Goal: Navigation & Orientation: Find specific page/section

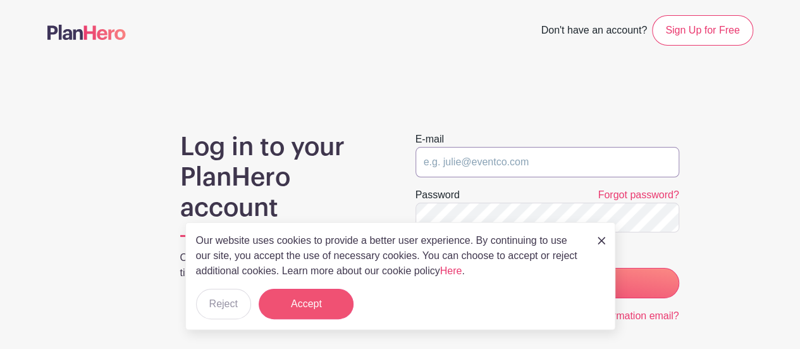
type input "[PERSON_NAME][EMAIL_ADDRESS][DOMAIN_NAME]"
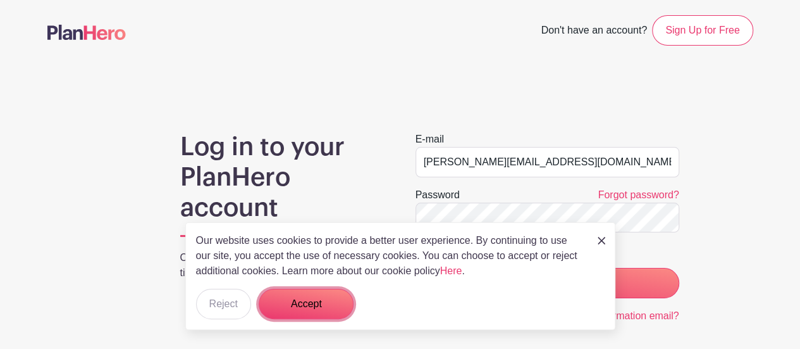
click at [340, 308] on button "Accept" at bounding box center [306, 304] width 95 height 30
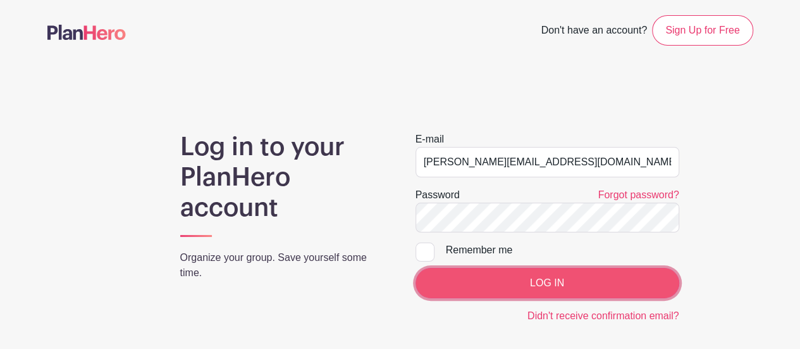
click at [624, 289] on input "LOG IN" at bounding box center [548, 283] width 264 height 30
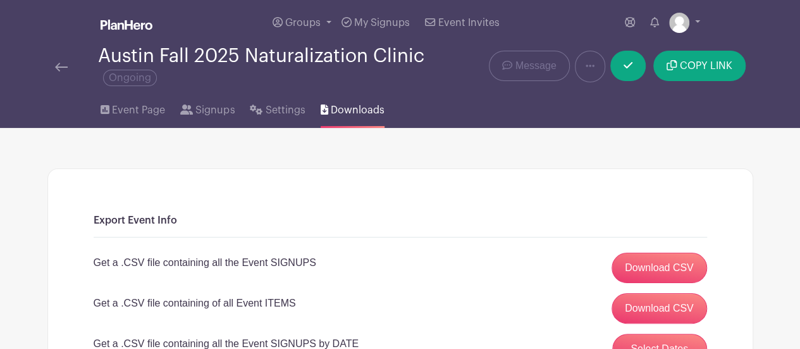
click at [60, 66] on img at bounding box center [61, 67] width 13 height 9
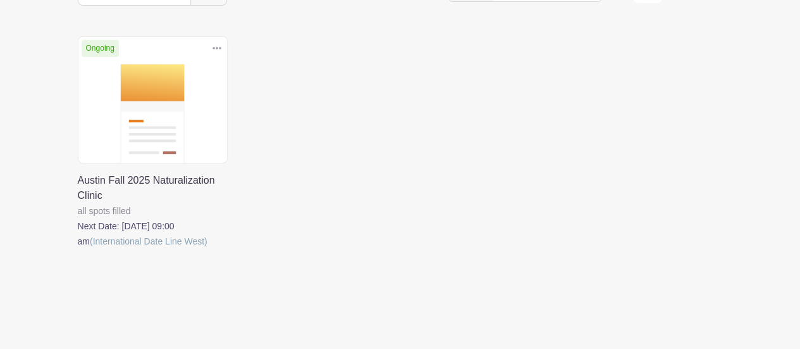
scroll to position [190, 0]
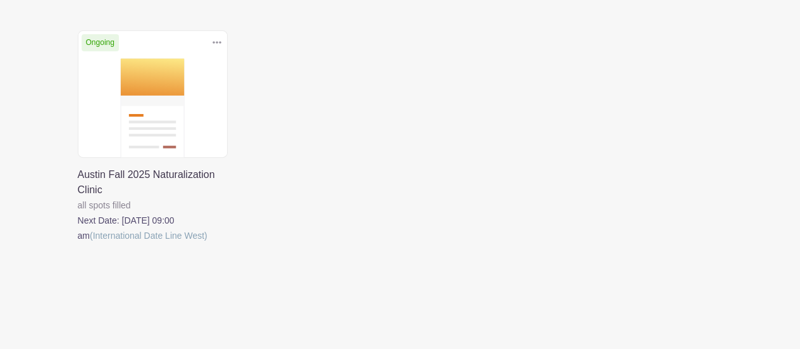
click at [78, 243] on link at bounding box center [78, 243] width 0 height 0
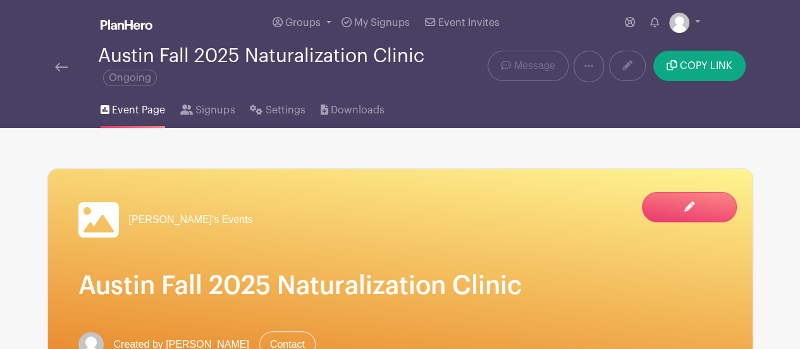
click at [129, 78] on span "Ongoing" at bounding box center [130, 78] width 54 height 16
click at [593, 66] on icon at bounding box center [589, 66] width 9 height 3
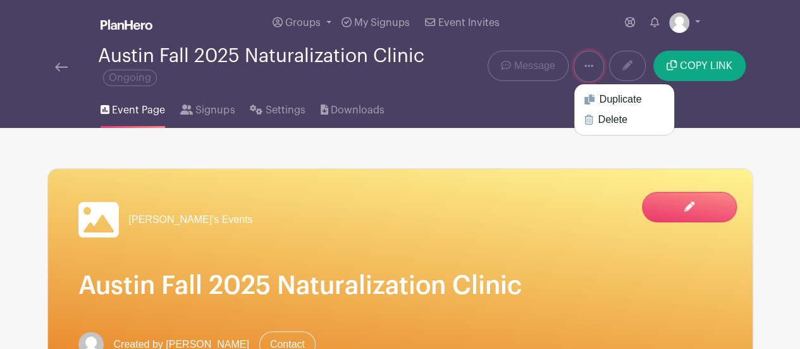
click at [593, 66] on icon at bounding box center [589, 66] width 9 height 3
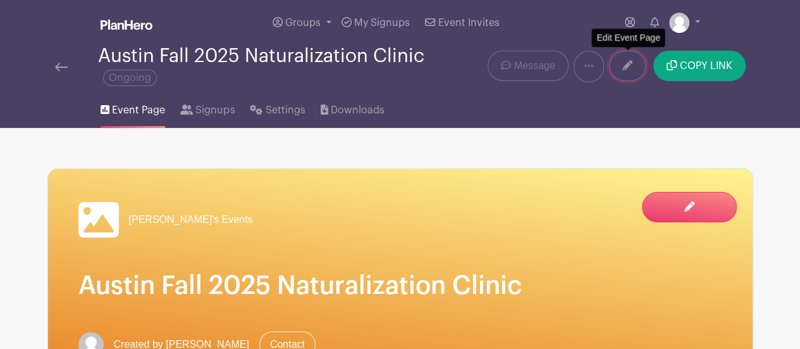
click at [632, 66] on icon at bounding box center [628, 65] width 10 height 10
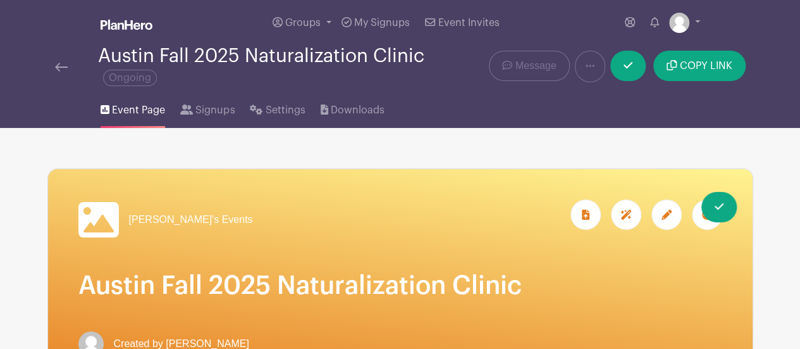
scroll to position [63, 0]
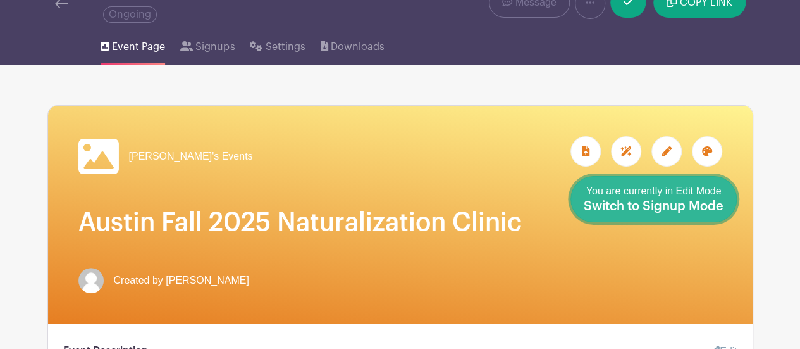
click at [731, 215] on link "Done Editing You are currently in Edit Mode Switch to Signup Mode" at bounding box center [654, 199] width 166 height 46
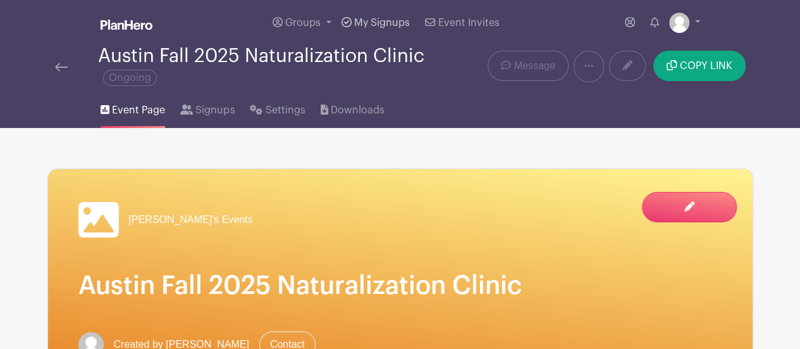
click at [376, 22] on span "My Signups" at bounding box center [382, 23] width 56 height 10
click at [62, 65] on img at bounding box center [61, 67] width 13 height 9
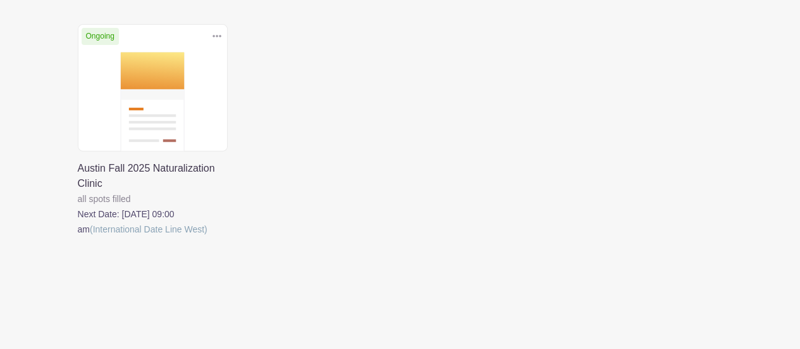
scroll to position [197, 0]
drag, startPoint x: 189, startPoint y: 169, endPoint x: 220, endPoint y: 125, distance: 53.7
click at [78, 235] on link at bounding box center [78, 235] width 0 height 0
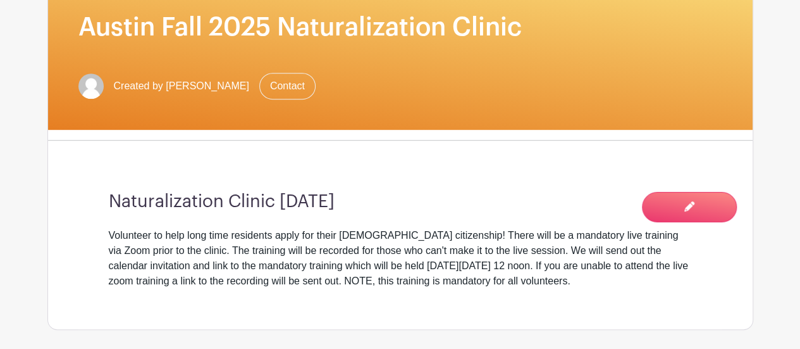
scroll to position [127, 0]
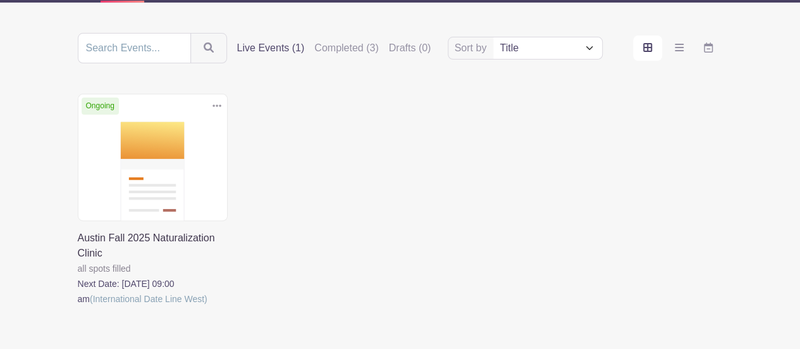
scroll to position [197, 0]
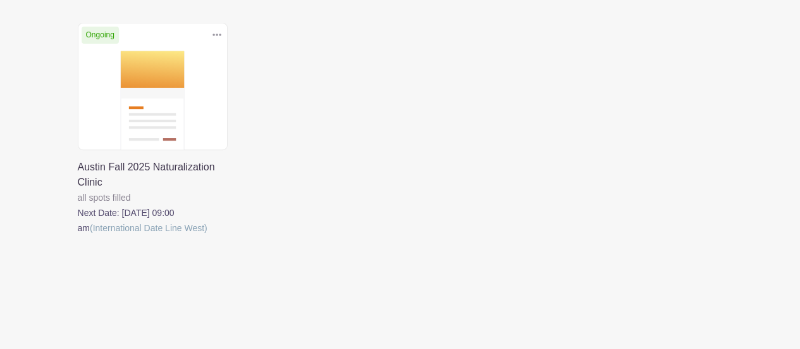
click at [223, 37] on link at bounding box center [217, 35] width 19 height 21
click at [275, 55] on div "Delete Event Are you sure? This event has signups associated with it. All signu…" at bounding box center [400, 147] width 661 height 248
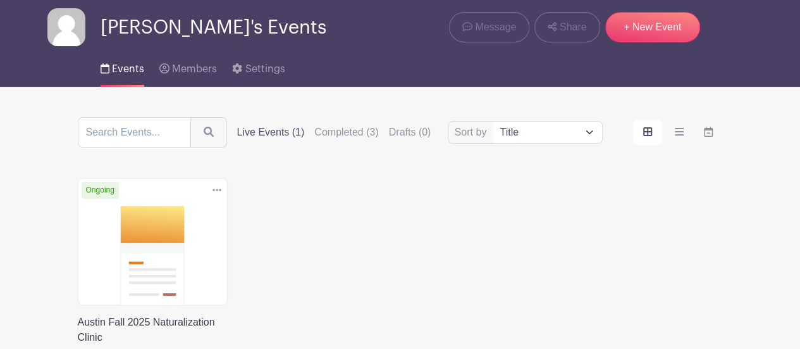
scroll to position [0, 0]
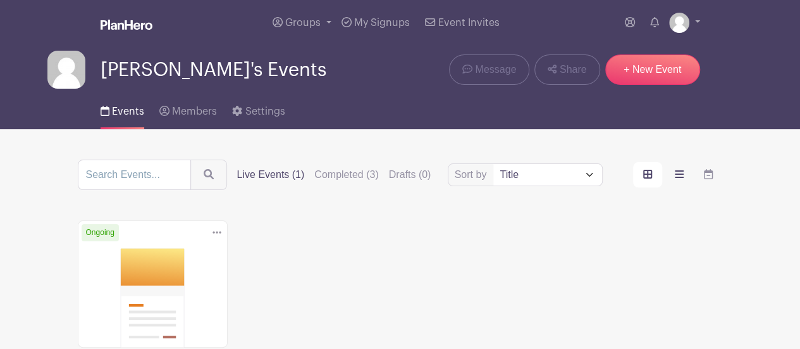
click at [683, 172] on label "order and view" at bounding box center [679, 174] width 29 height 25
click at [0, 0] on input "order and view" at bounding box center [0, 0] width 0 height 0
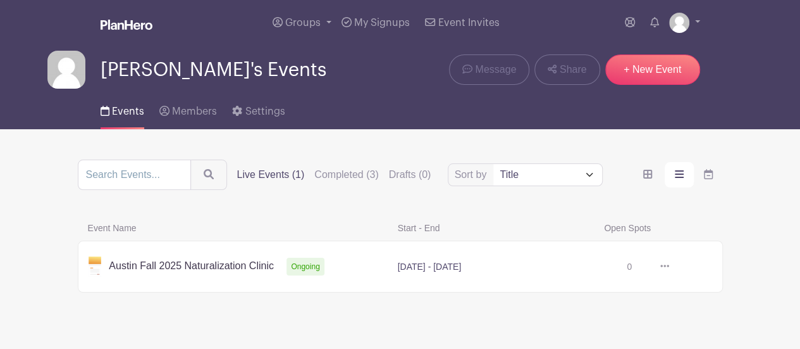
click at [667, 270] on link at bounding box center [665, 266] width 19 height 21
click at [306, 20] on span "Groups" at bounding box center [302, 23] width 35 height 10
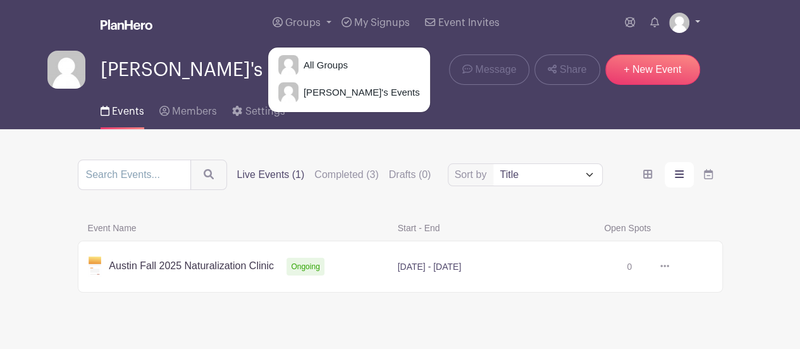
click at [683, 23] on img at bounding box center [679, 23] width 20 height 20
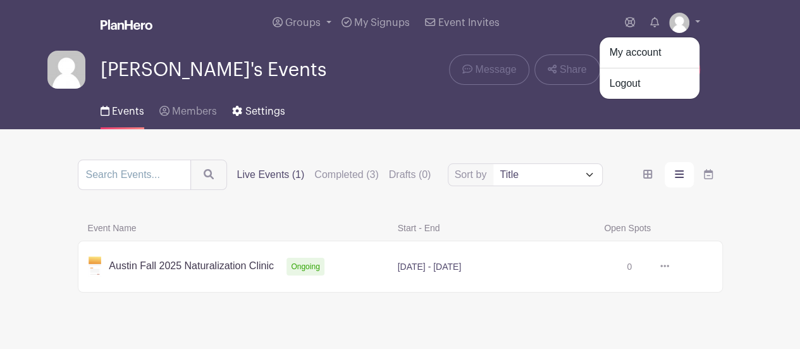
click at [253, 108] on span "Settings" at bounding box center [265, 111] width 40 height 10
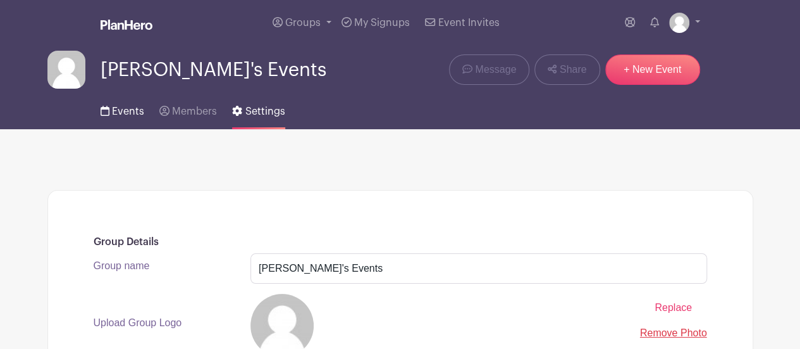
click at [123, 108] on span "Events" at bounding box center [128, 111] width 32 height 10
